Goal: Use online tool/utility

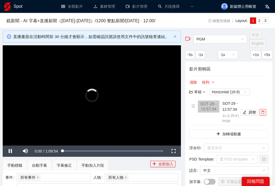
scroll to position [438, 0]
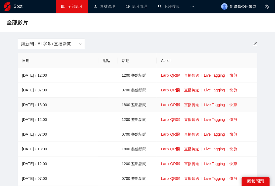
click at [231, 105] on link "快剪" at bounding box center [233, 105] width 8 height 4
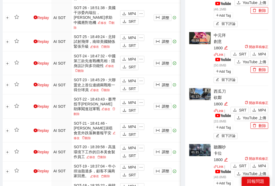
scroll to position [273, 0]
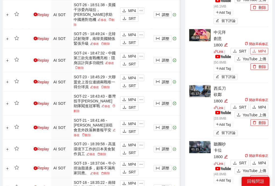
click at [262, 48] on span "MP4" at bounding box center [262, 51] width 8 height 6
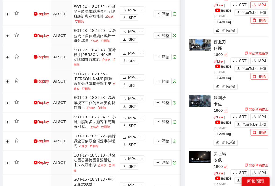
scroll to position [323, 0]
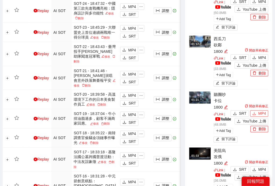
click at [261, 111] on span "MP4" at bounding box center [262, 114] width 8 height 6
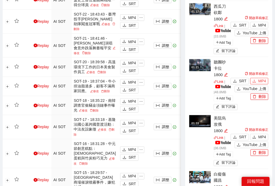
scroll to position [373, 0]
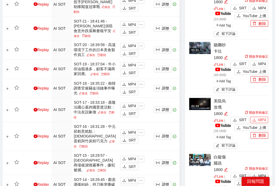
click at [264, 117] on span "MP4" at bounding box center [262, 120] width 8 height 6
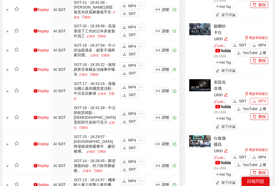
scroll to position [398, 0]
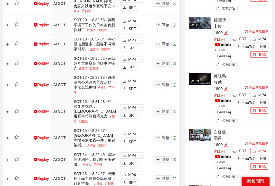
click at [262, 148] on span "MP4" at bounding box center [262, 151] width 8 height 6
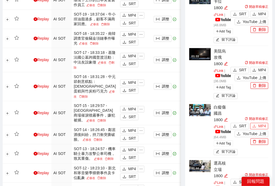
scroll to position [447, 0]
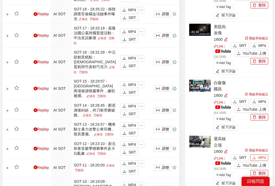
click at [265, 155] on span "MP4" at bounding box center [262, 158] width 8 height 6
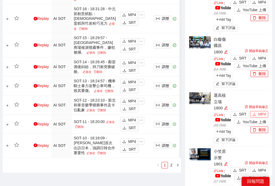
scroll to position [497, 0]
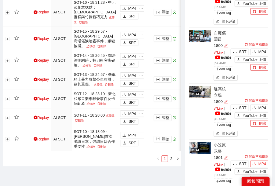
click at [261, 161] on span "MP4" at bounding box center [262, 164] width 8 height 6
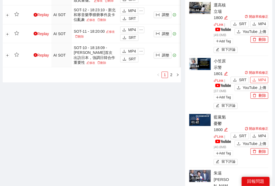
scroll to position [597, 0]
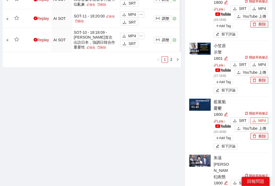
click at [262, 118] on span "MP4" at bounding box center [262, 121] width 8 height 6
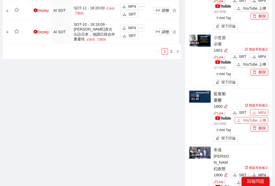
scroll to position [621, 0]
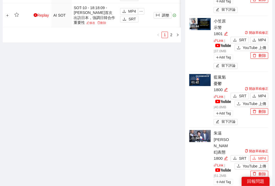
click at [261, 156] on span "MP4" at bounding box center [262, 159] width 8 height 6
